Goal: Transaction & Acquisition: Download file/media

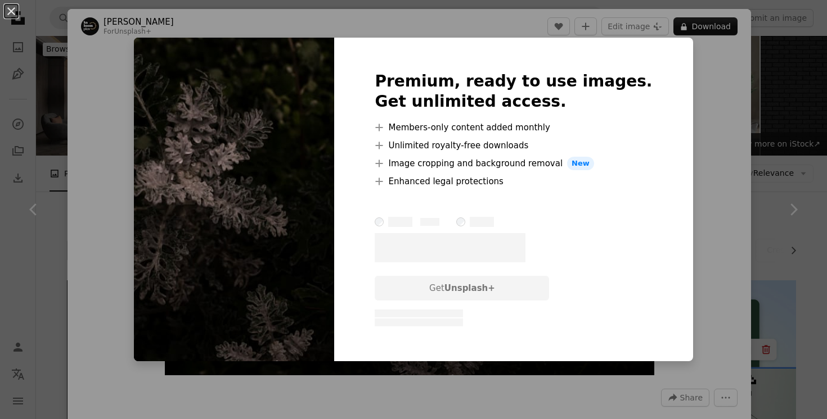
scroll to position [5676, 0]
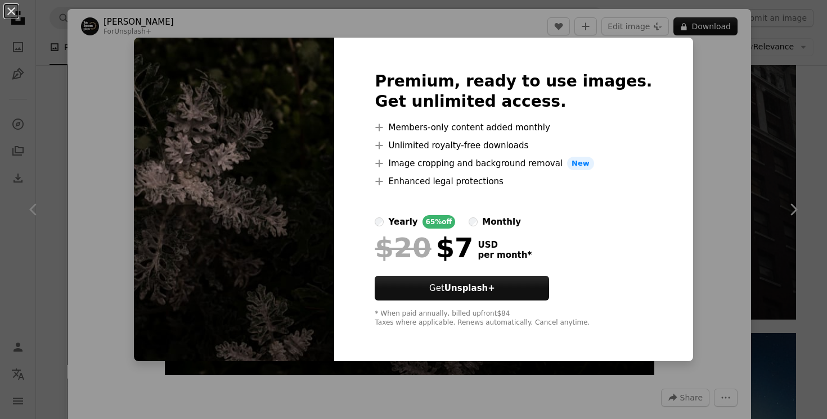
click at [71, 78] on div "An X shape Premium, ready to use images. Get unlimited access. A plus sign Memb…" at bounding box center [413, 209] width 827 height 419
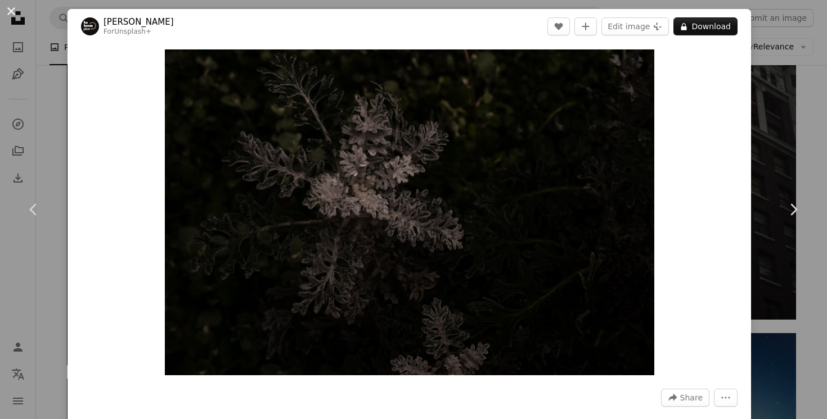
click at [6, 12] on button "An X shape" at bounding box center [10, 10] width 13 height 13
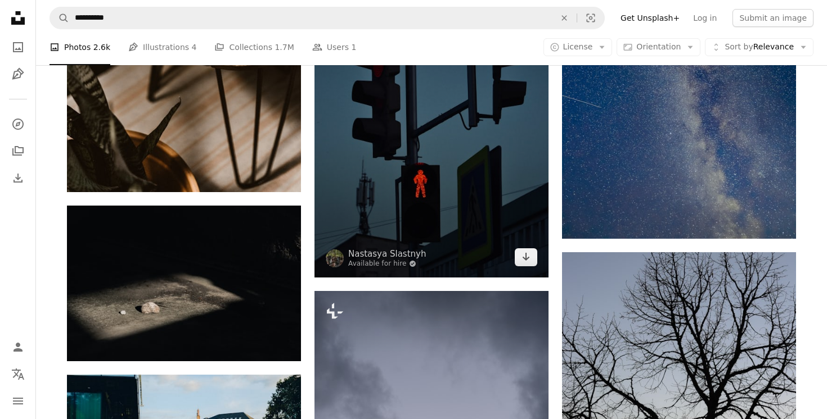
scroll to position [7919, 0]
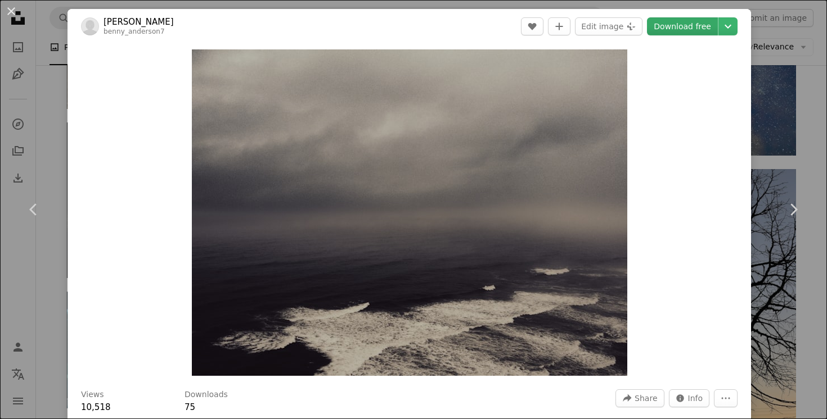
click at [682, 30] on link "Download free" at bounding box center [682, 26] width 71 height 18
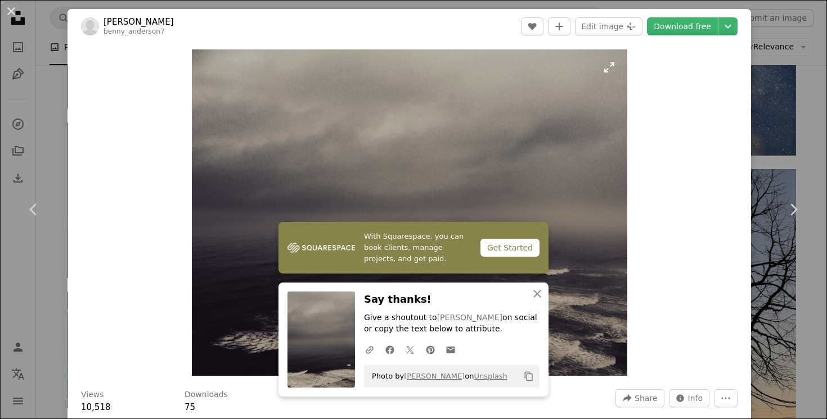
click at [497, 226] on img "Zoom in on this image" at bounding box center [409, 212] width 435 height 327
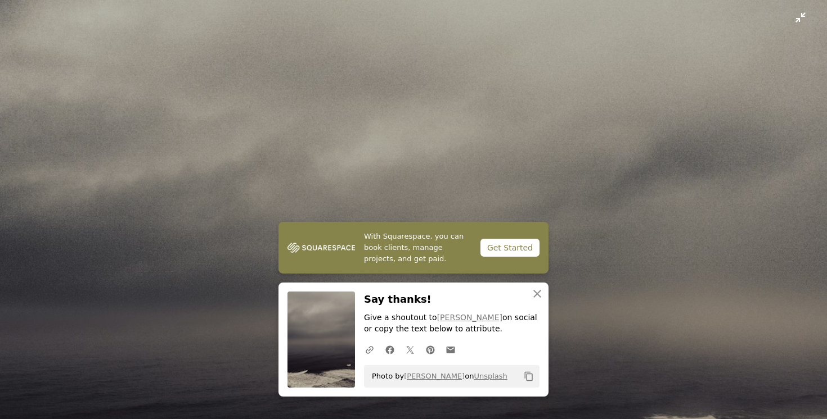
scroll to position [101, 0]
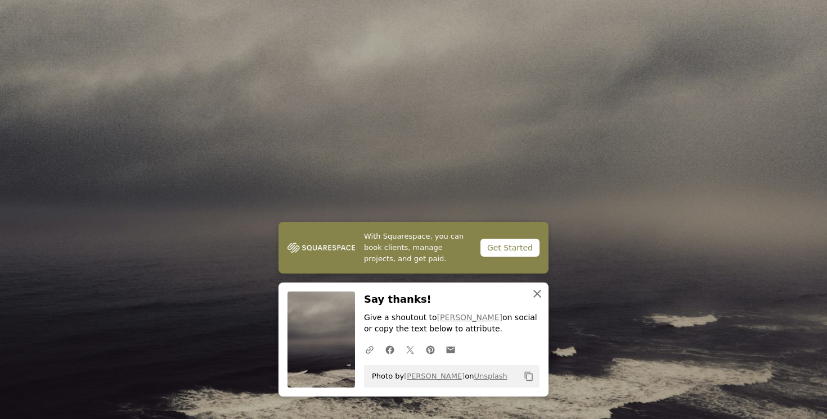
click at [531, 291] on icon "An X shape" at bounding box center [536, 293] width 13 height 13
